Goal: Task Accomplishment & Management: Manage account settings

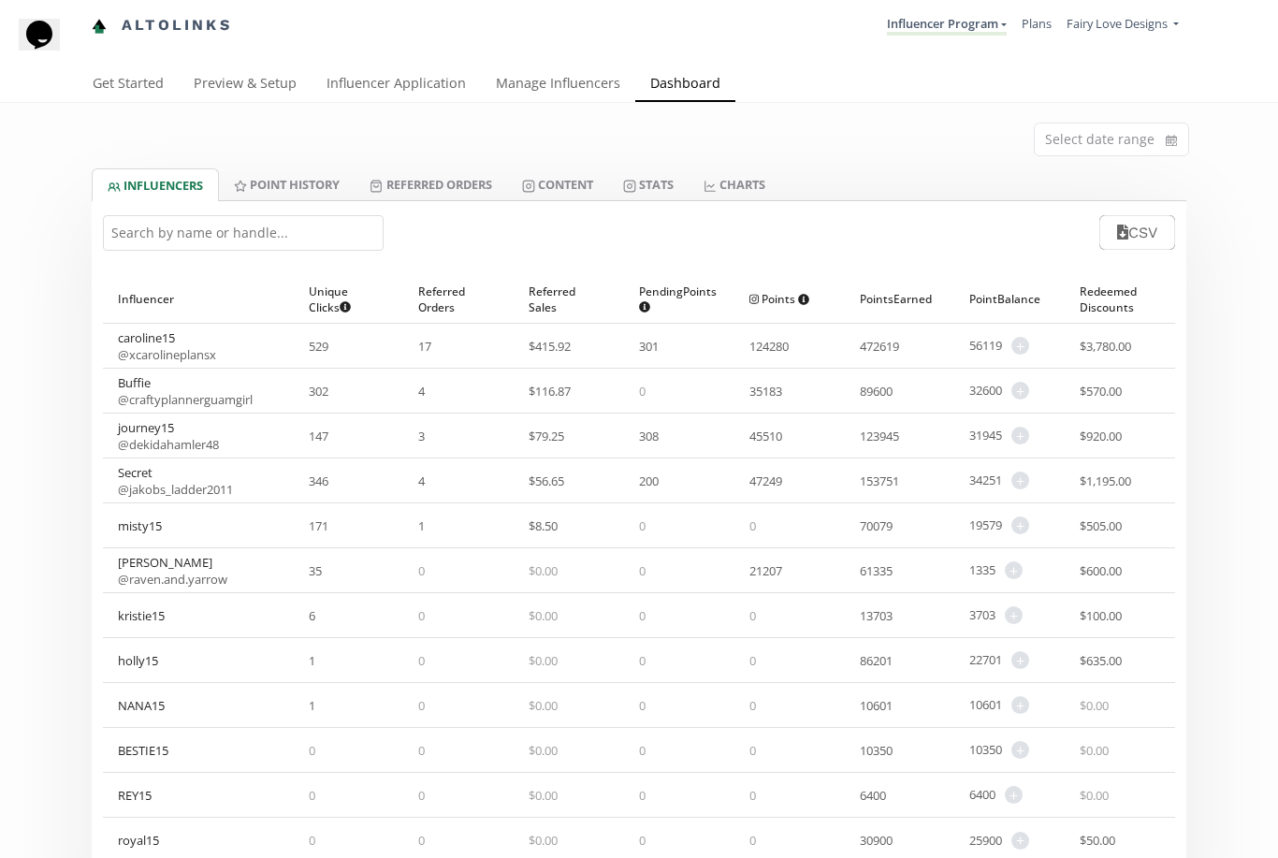
click at [560, 179] on link "Content" at bounding box center [557, 184] width 101 height 32
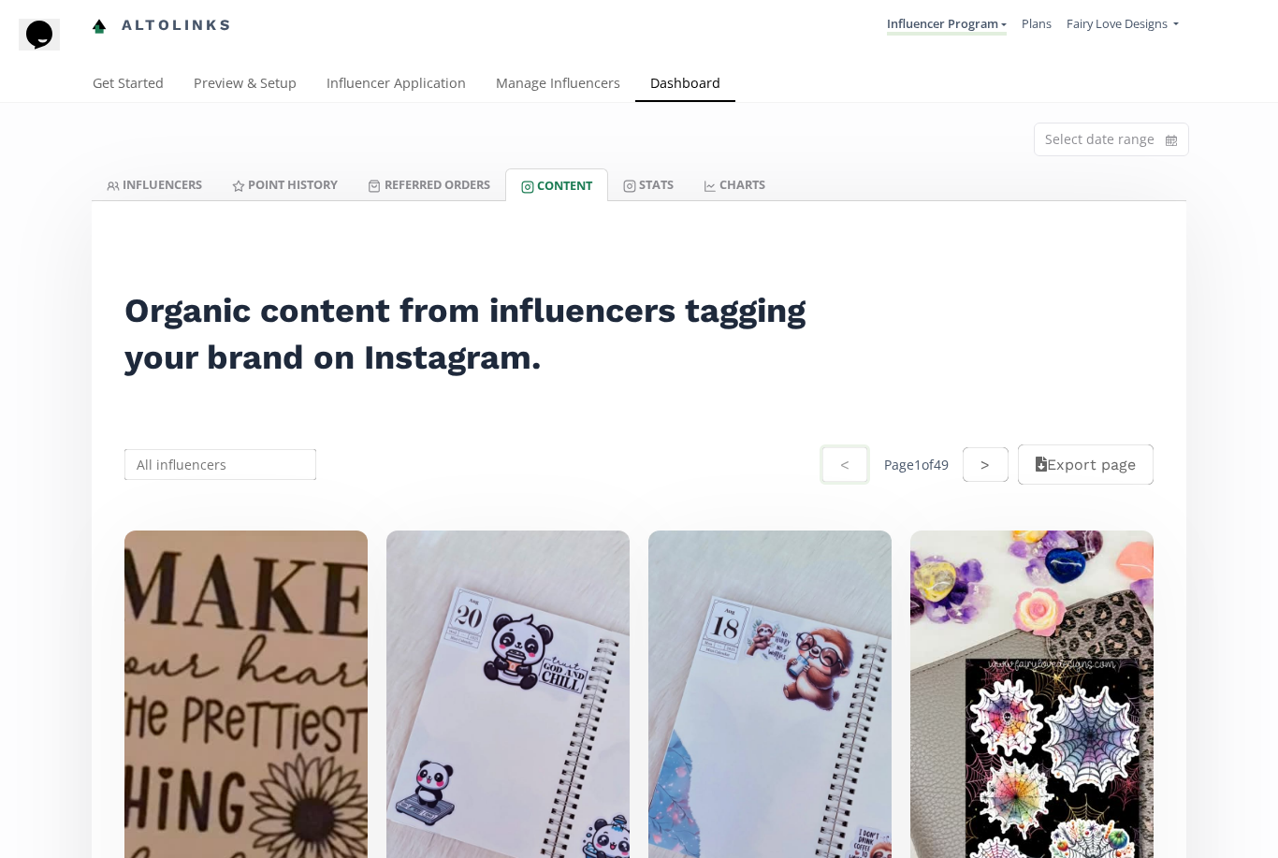
click at [435, 184] on link "Referred Orders" at bounding box center [429, 184] width 152 height 32
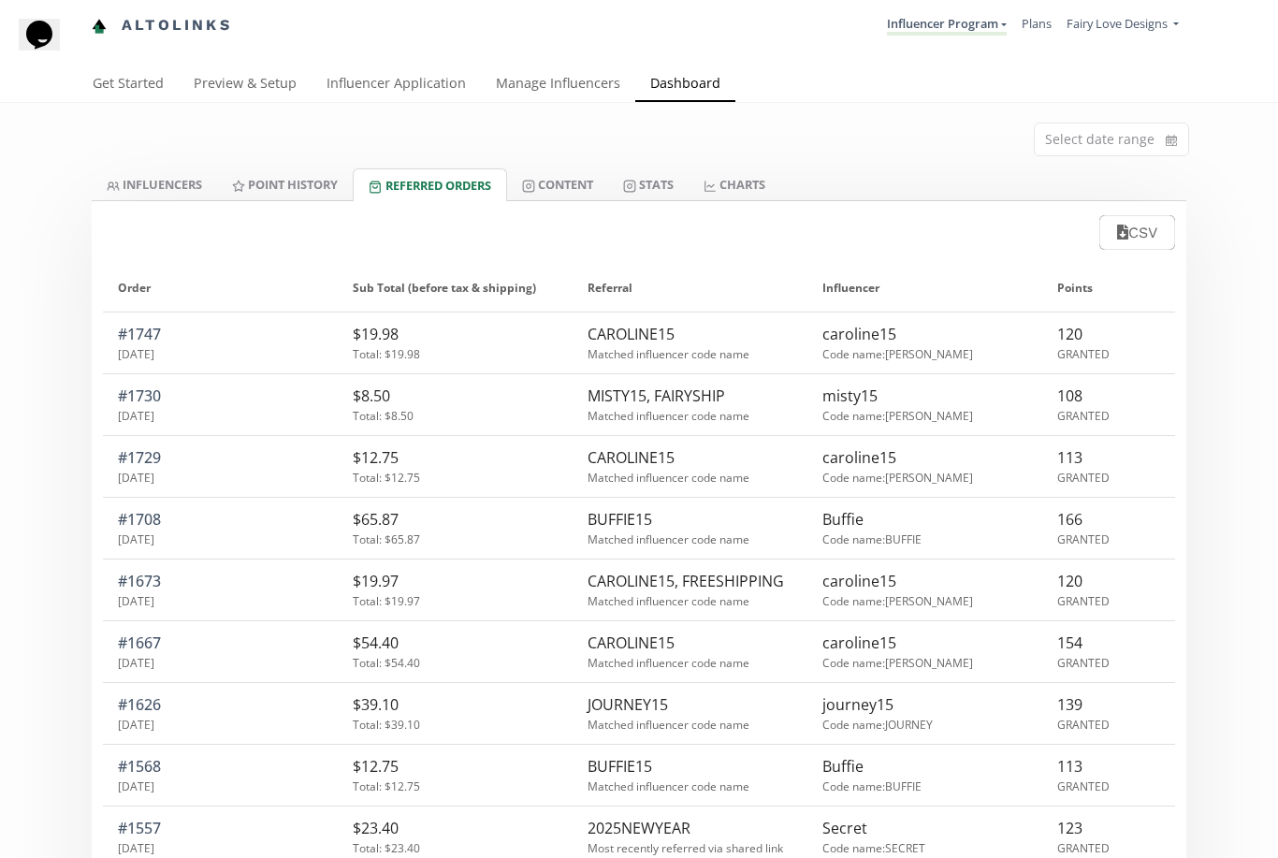
click at [650, 182] on link "Stats" at bounding box center [648, 184] width 80 height 32
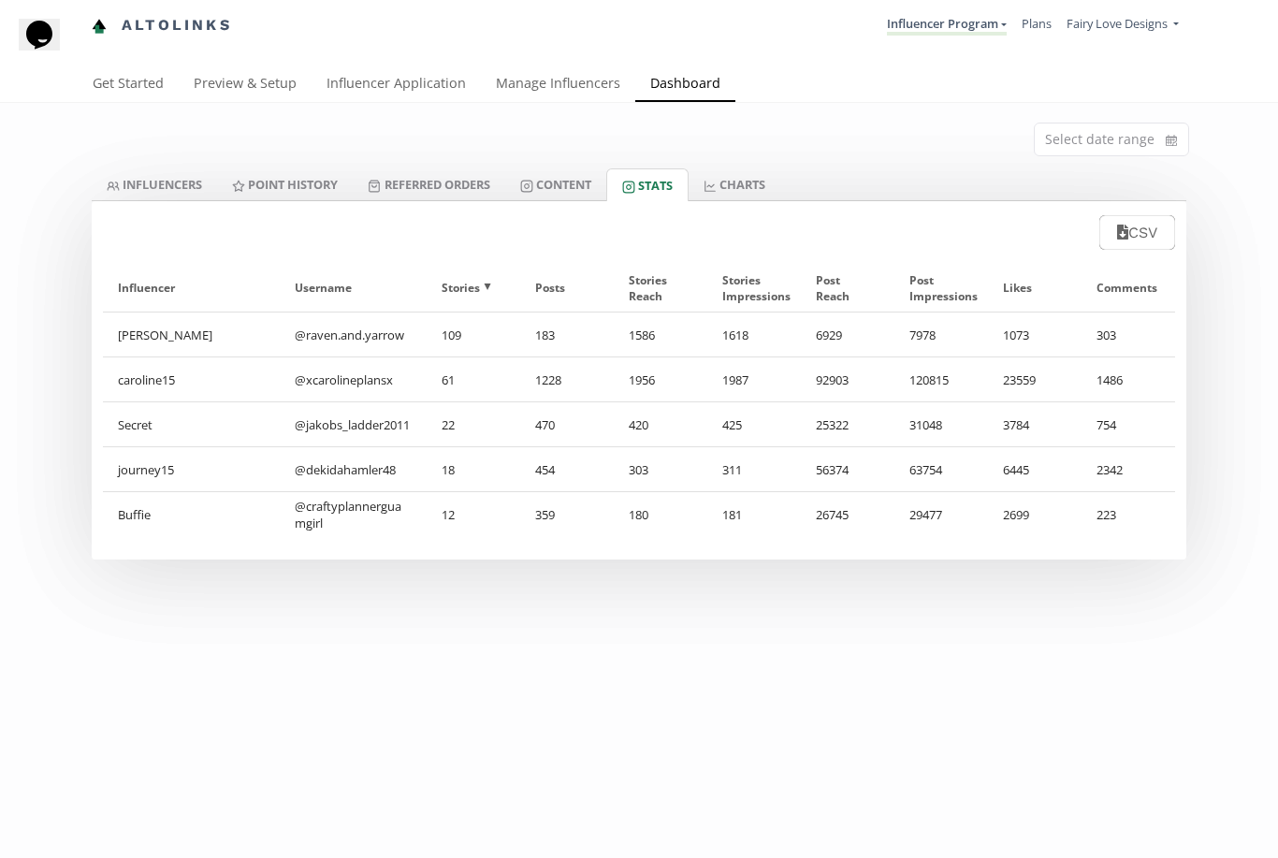
click at [170, 186] on link "INFLUENCERS" at bounding box center [154, 184] width 125 height 32
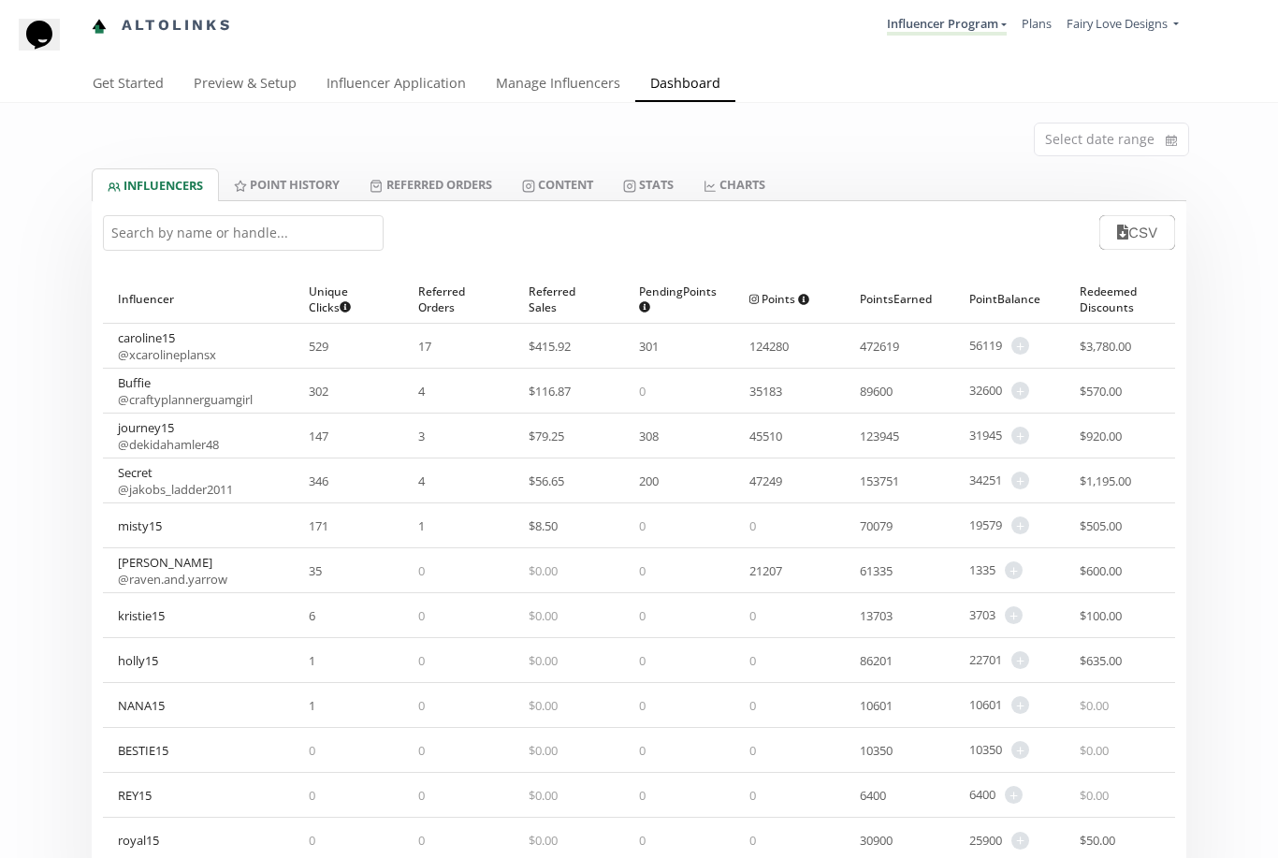
click at [545, 89] on link "Manage Influencers" at bounding box center [558, 84] width 154 height 37
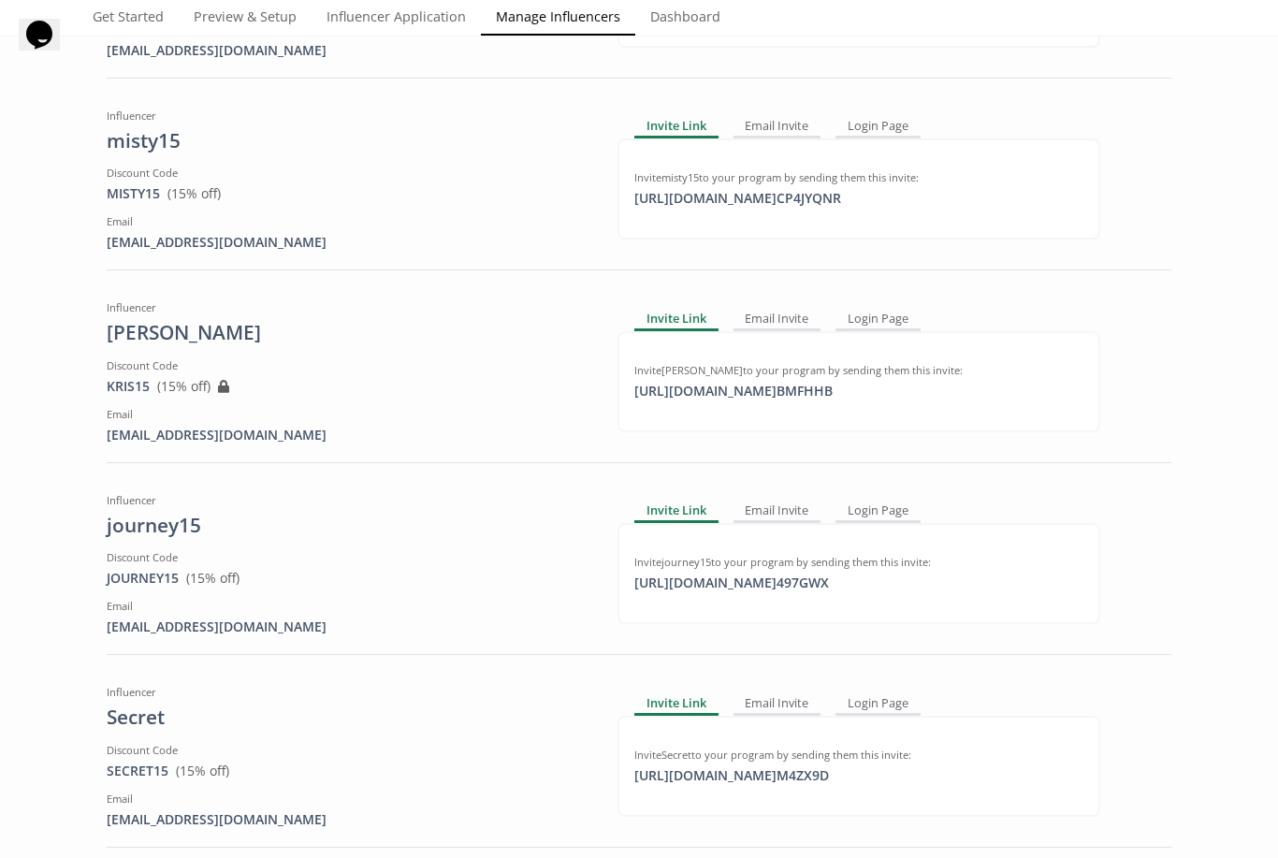
scroll to position [1372, 0]
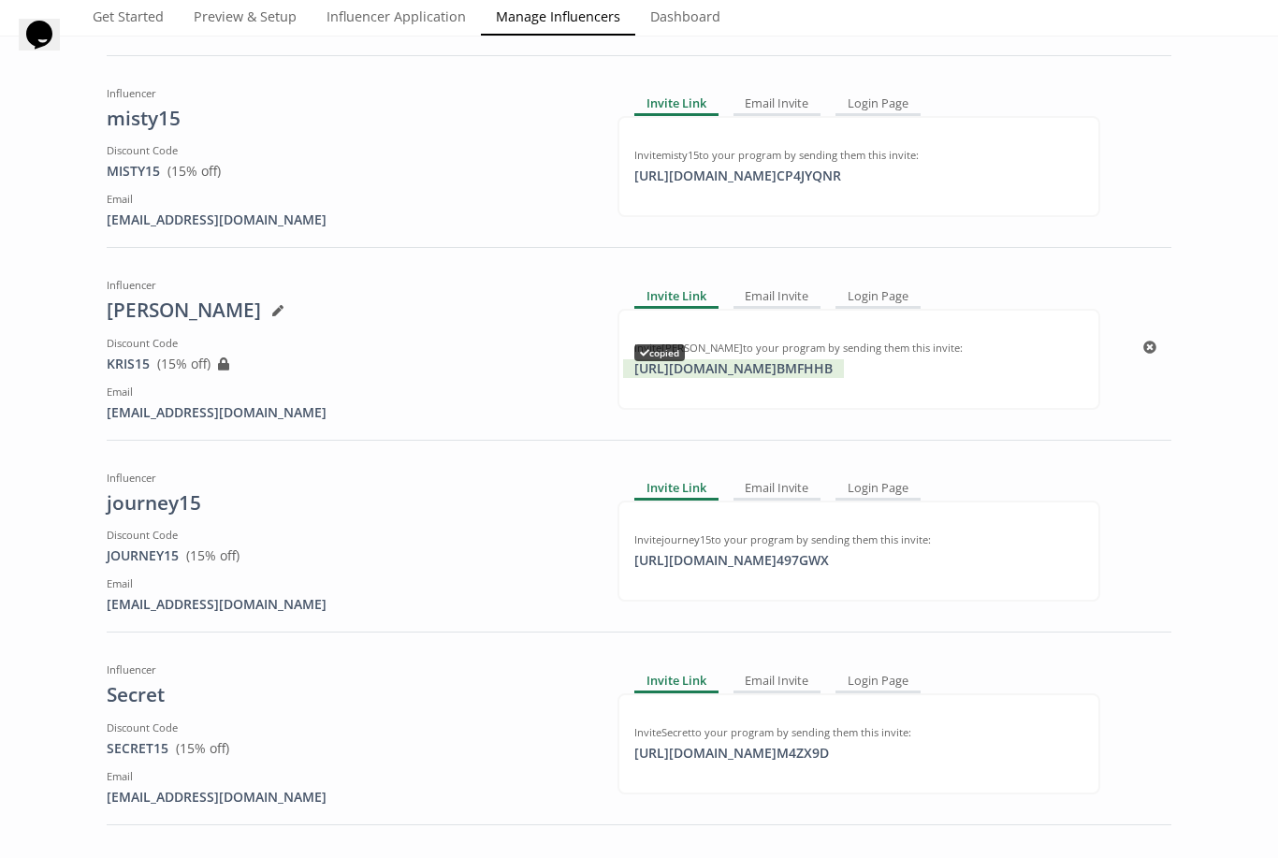
click at [804, 361] on div "[URL][DOMAIN_NAME] BMFHHB copied" at bounding box center [733, 368] width 221 height 19
